Goal: Communication & Community: Ask a question

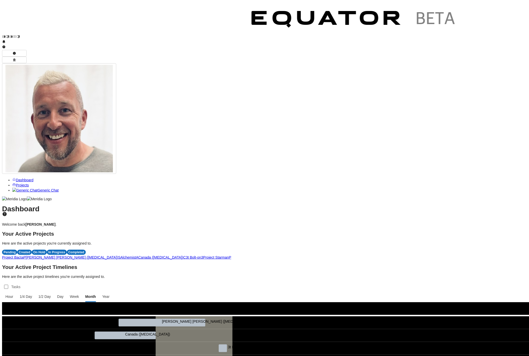
click at [37, 188] on span "Generic Chat" at bounding box center [47, 190] width 21 height 4
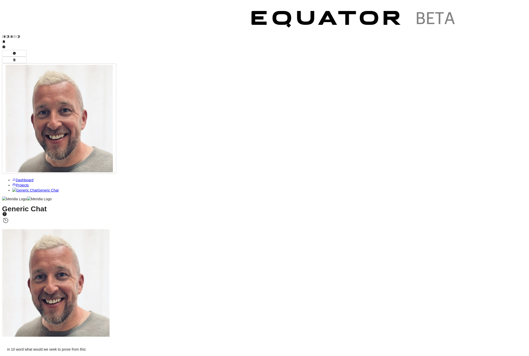
drag, startPoint x: 110, startPoint y: 336, endPoint x: 107, endPoint y: 347, distance: 11.0
type textarea "**********"
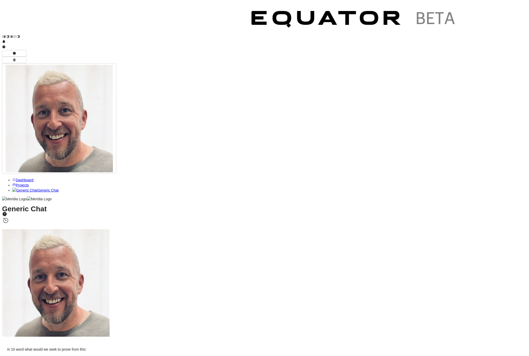
type textarea "**********"
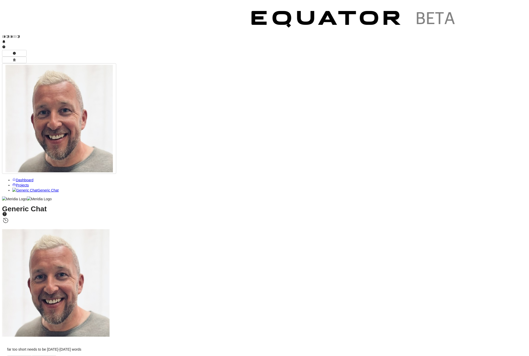
scroll to position [-586, 0]
drag, startPoint x: 113, startPoint y: 96, endPoint x: 220, endPoint y: 275, distance: 208.9
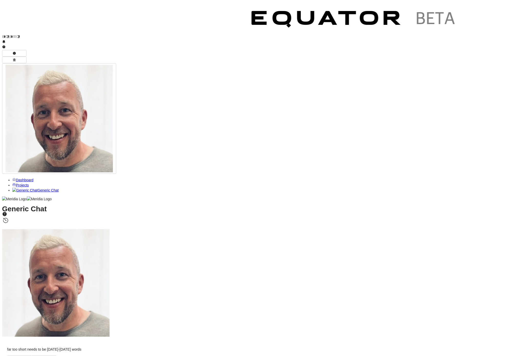
scroll to position [0, 0]
drag, startPoint x: 113, startPoint y: 178, endPoint x: 292, endPoint y: 290, distance: 211.2
copy div "Strategic Context and Assessment Overview [PERSON_NAME] has commissioned this e…"
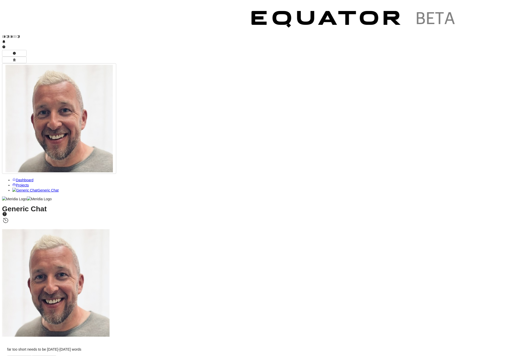
scroll to position [-595, 0]
drag, startPoint x: 113, startPoint y: 105, endPoint x: 164, endPoint y: 211, distance: 117.7
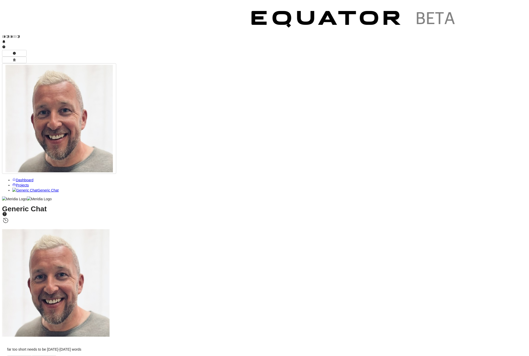
scroll to position [-547, 0]
drag, startPoint x: 245, startPoint y: 231, endPoint x: 111, endPoint y: 55, distance: 222.2
copy div "Strategic Context and Assessment Overview [PERSON_NAME] has commissioned this e…"
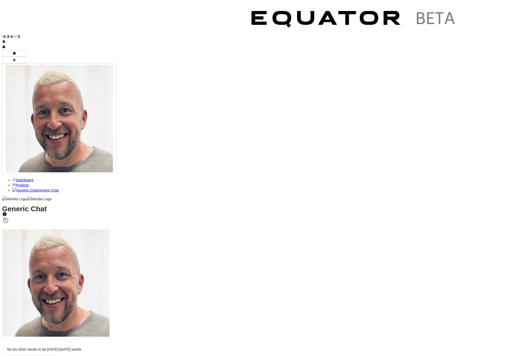
type textarea "**********"
drag, startPoint x: 114, startPoint y: 75, endPoint x: 244, endPoint y: 181, distance: 167.7
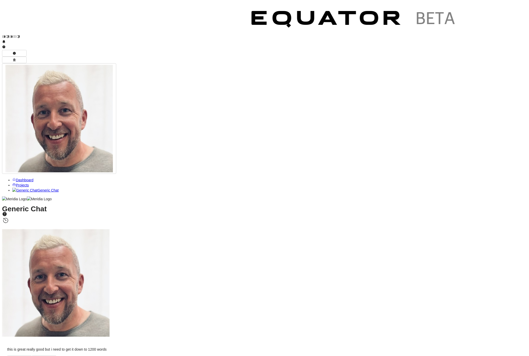
copy div "Loremipsu Dolorsi ame Consectetu Adipisci Elits doe temporincidi utla etdo magn…"
drag, startPoint x: 113, startPoint y: 57, endPoint x: 234, endPoint y: 289, distance: 262.1
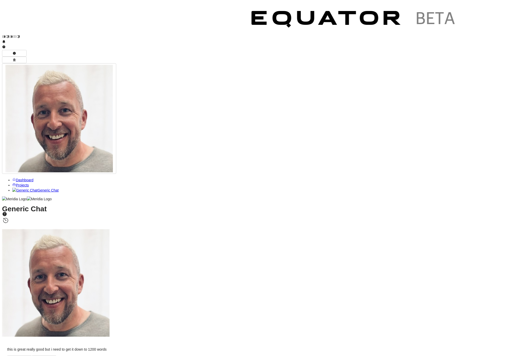
copy div "Technology investment patterns reveal a critical gap between current spending a…"
click at [24, 183] on span "Projects" at bounding box center [22, 185] width 13 height 4
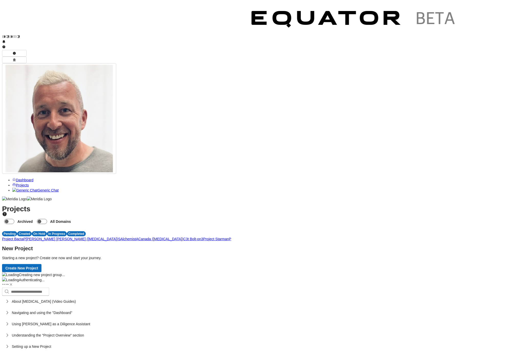
click at [231, 237] on span "P" at bounding box center [230, 239] width 2 height 4
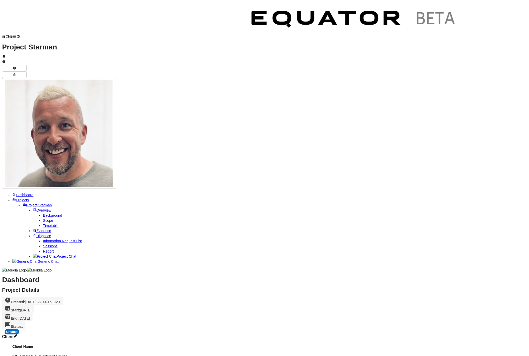
click at [57, 254] on span "Project Chat" at bounding box center [67, 256] width 20 height 4
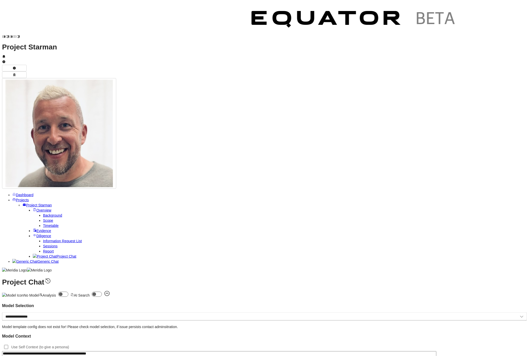
click at [212, 351] on textarea "**********" at bounding box center [219, 358] width 434 height 15
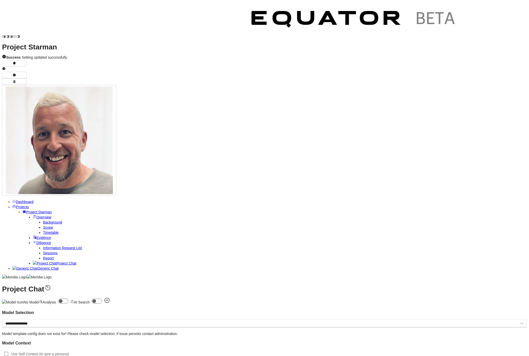
type textarea "**********"
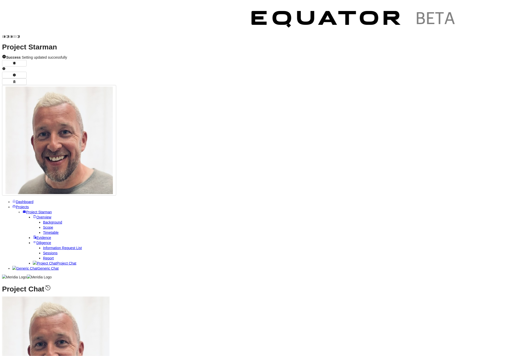
click at [41, 235] on span "Evidence" at bounding box center [43, 237] width 15 height 4
click at [22, 205] on span "Projects" at bounding box center [22, 207] width 13 height 4
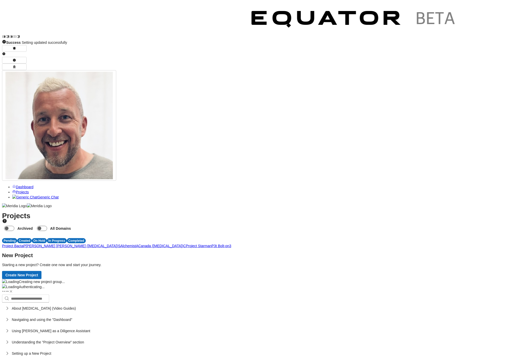
click at [214, 244] on span "P" at bounding box center [212, 246] width 2 height 4
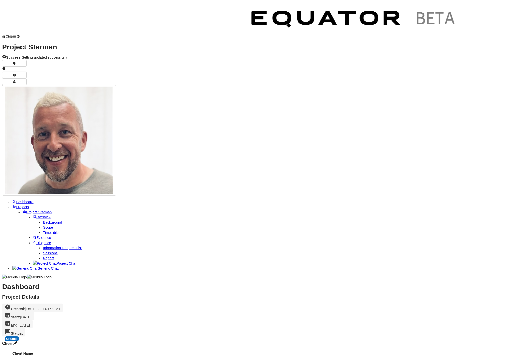
scroll to position [49, 0]
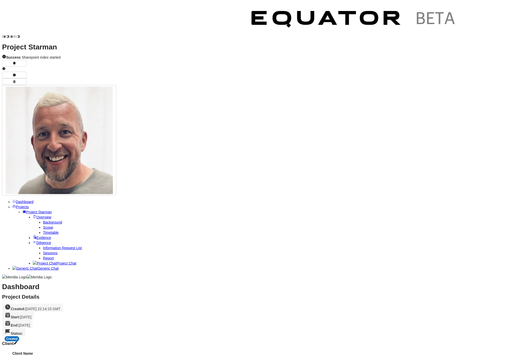
click at [57, 261] on span "Project Chat" at bounding box center [67, 263] width 20 height 4
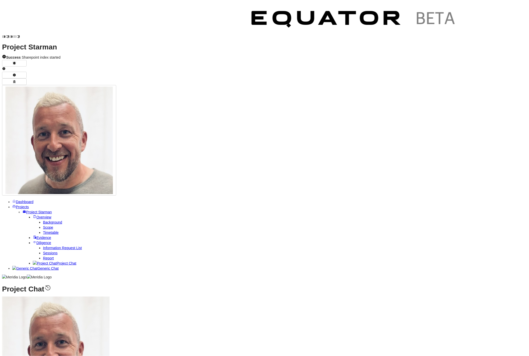
type textarea "**********"
drag, startPoint x: 121, startPoint y: 180, endPoint x: 213, endPoint y: 273, distance: 131.0
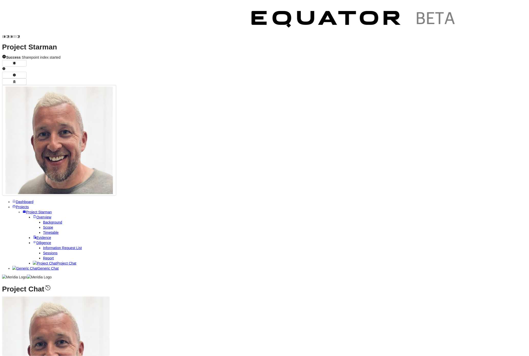
click at [29, 205] on span "Projects" at bounding box center [22, 207] width 13 height 4
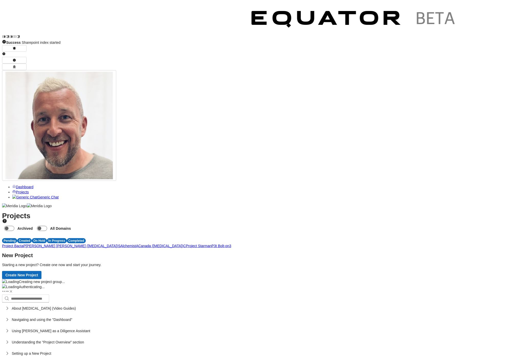
click at [43, 195] on link "Generic Chat" at bounding box center [35, 197] width 46 height 4
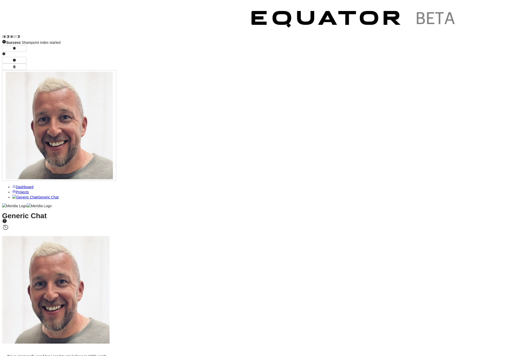
paste textarea "**********"
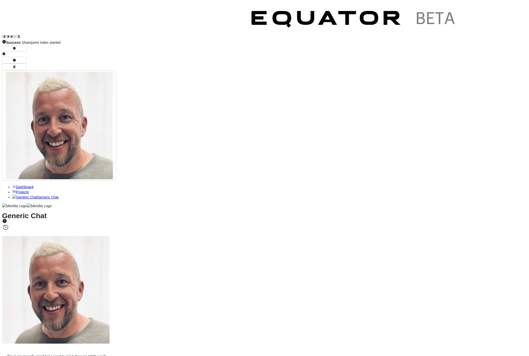
scroll to position [65, 0]
paste textarea "**********"
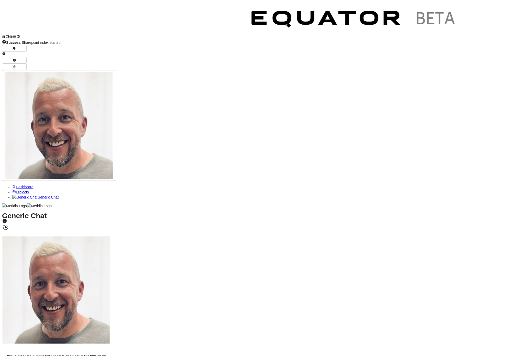
type textarea "**********"
drag, startPoint x: 128, startPoint y: 221, endPoint x: 163, endPoint y: 225, distance: 34.8
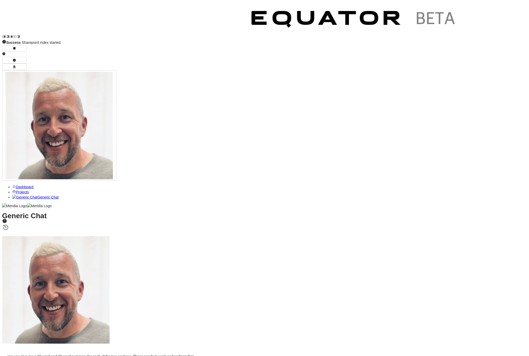
copy p "Technology foundation adequate for [DATE] but insufficient for Forward 34 growt…"
drag, startPoint x: 128, startPoint y: 236, endPoint x: 147, endPoint y: 249, distance: 22.9
copy div "Exit readiness assessment reveals fundamental misalignment between current tech…"
drag, startPoint x: 129, startPoint y: 265, endPoint x: 191, endPoint y: 270, distance: 62.2
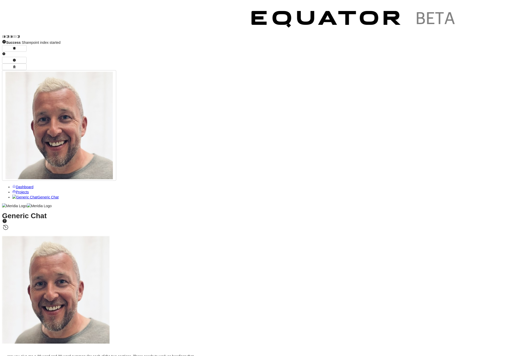
drag, startPoint x: 184, startPoint y: 271, endPoint x: 128, endPoint y: 266, distance: 56.8
copy p "Strategic investment and capability development can transform identified challe…"
drag, startPoint x: 129, startPoint y: 280, endPoint x: 201, endPoint y: 291, distance: 72.8
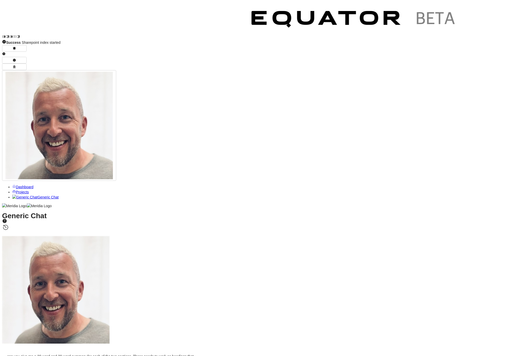
copy p "Despite gaps in investment, team capabilities and governance frameworks, Ridge …"
click at [26, 190] on span "Projects" at bounding box center [22, 192] width 13 height 4
